Goal: Find specific page/section: Find specific page/section

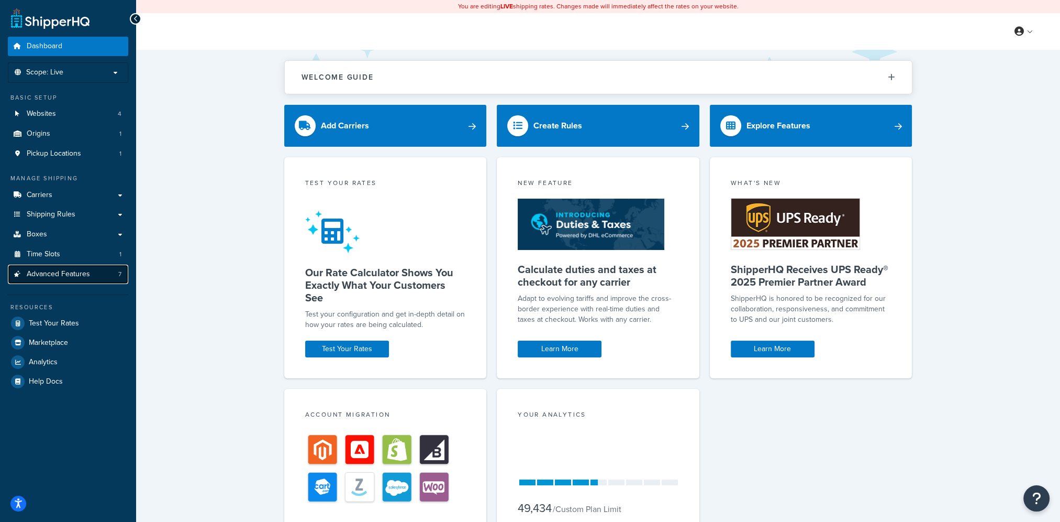
click at [74, 273] on span "Advanced Features" at bounding box center [58, 274] width 63 height 9
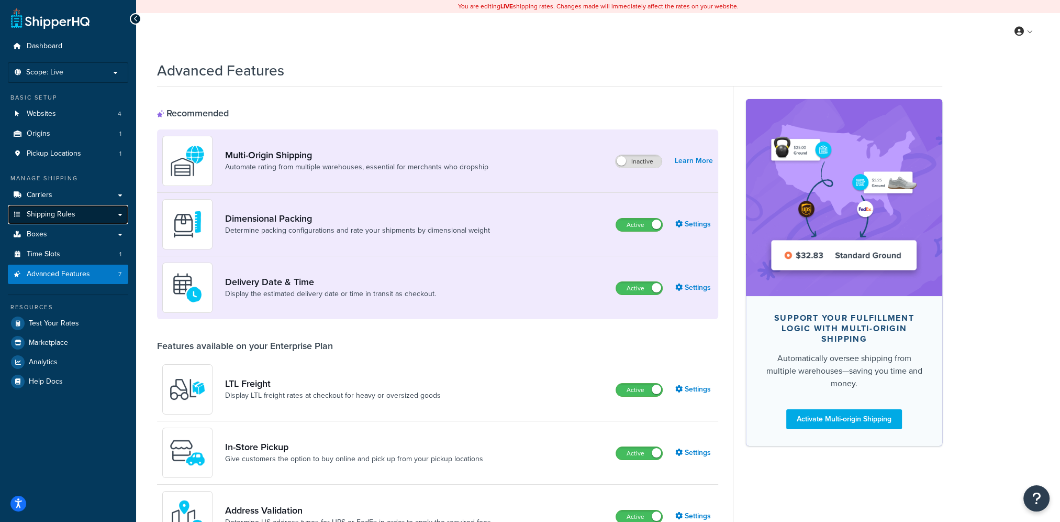
click at [78, 216] on link "Shipping Rules" at bounding box center [68, 214] width 120 height 19
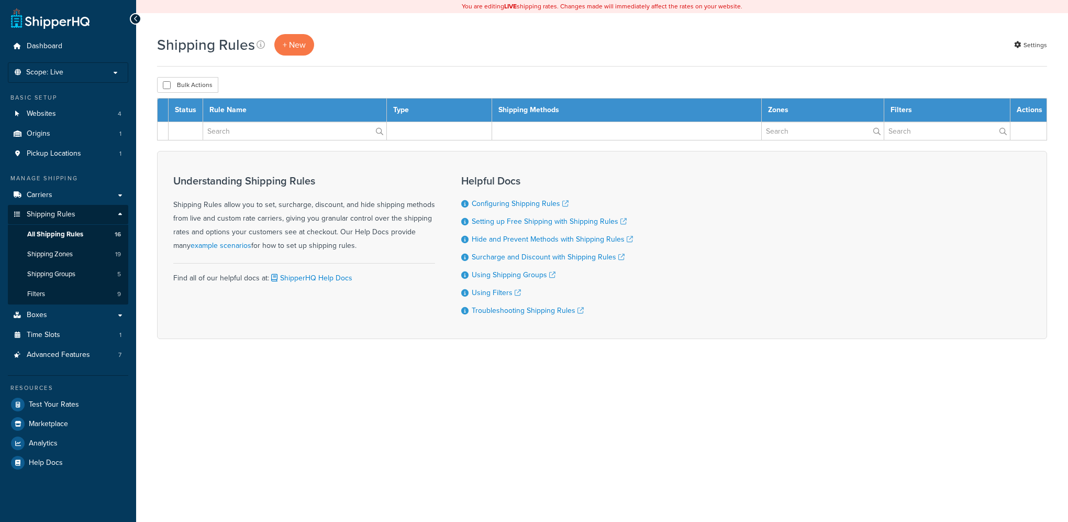
select select "50"
